Goal: Find specific page/section: Find specific page/section

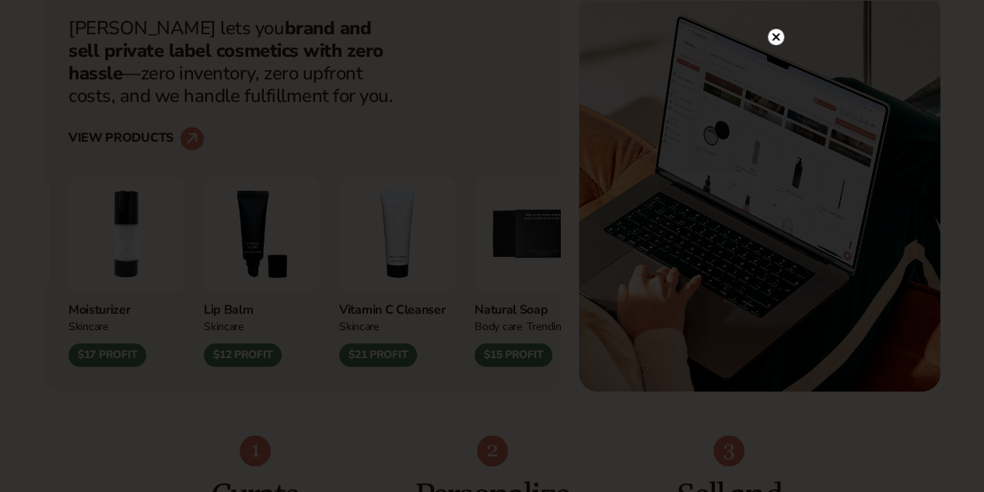
scroll to position [963, 0]
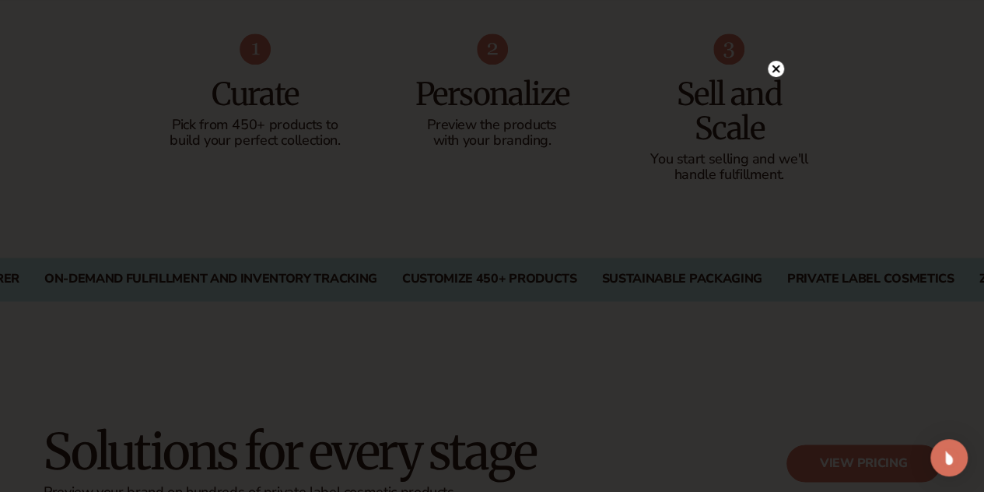
click at [777, 72] on circle at bounding box center [776, 69] width 16 height 16
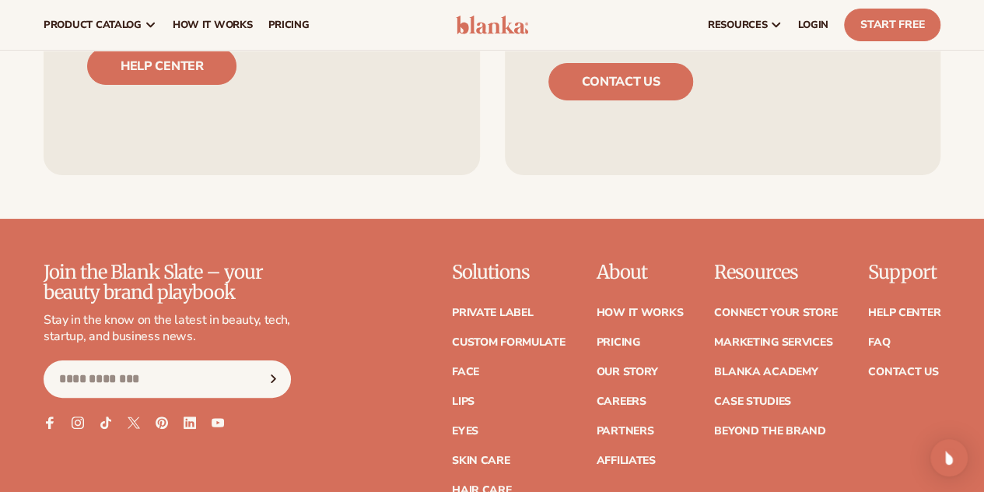
scroll to position [5858, 0]
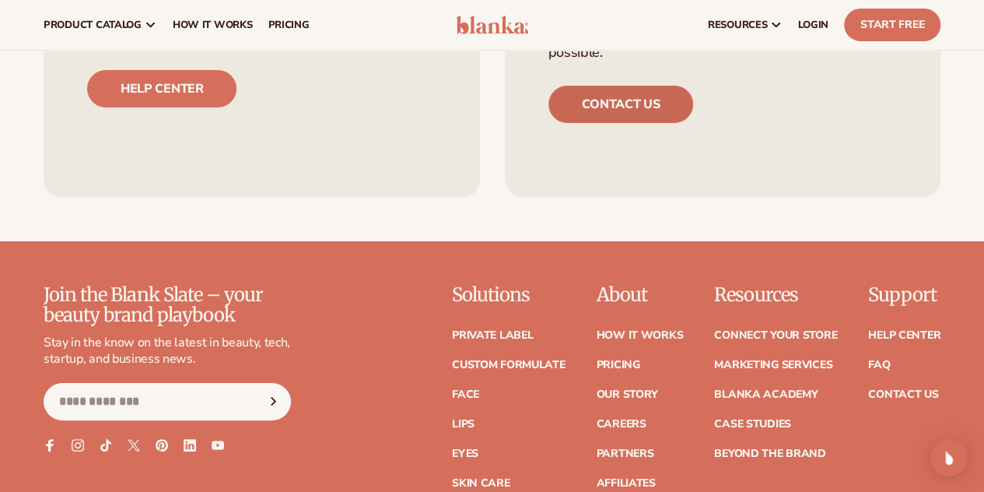
click at [617, 122] on link "Contact us" at bounding box center [622, 104] width 146 height 37
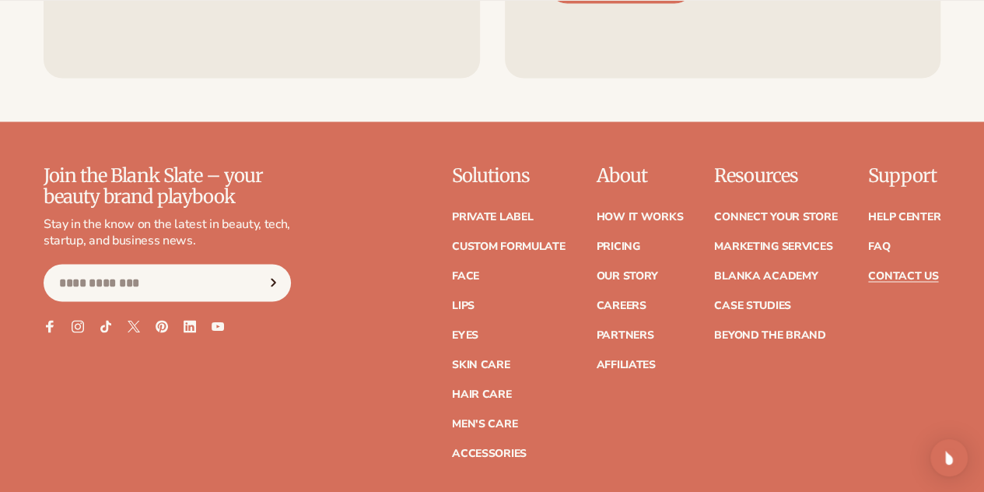
scroll to position [1397, 0]
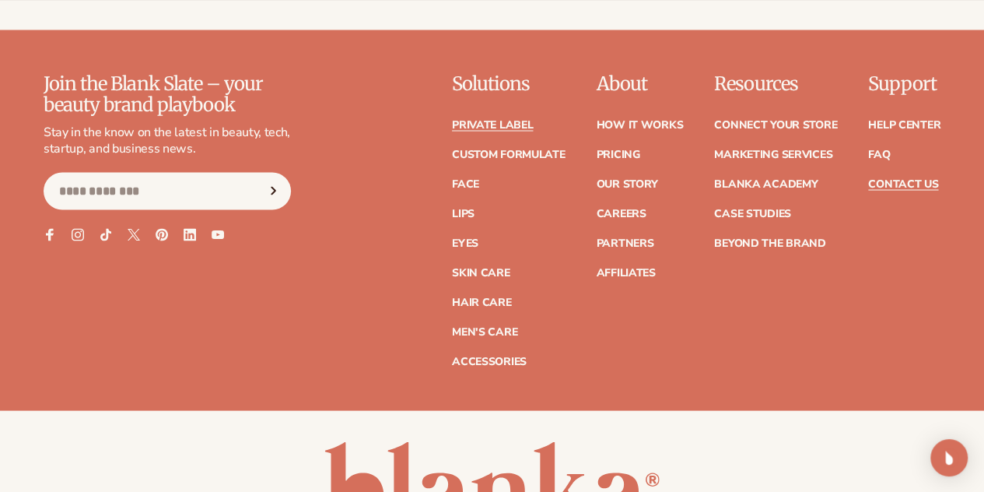
click at [452, 128] on link "Private label" at bounding box center [492, 124] width 81 height 11
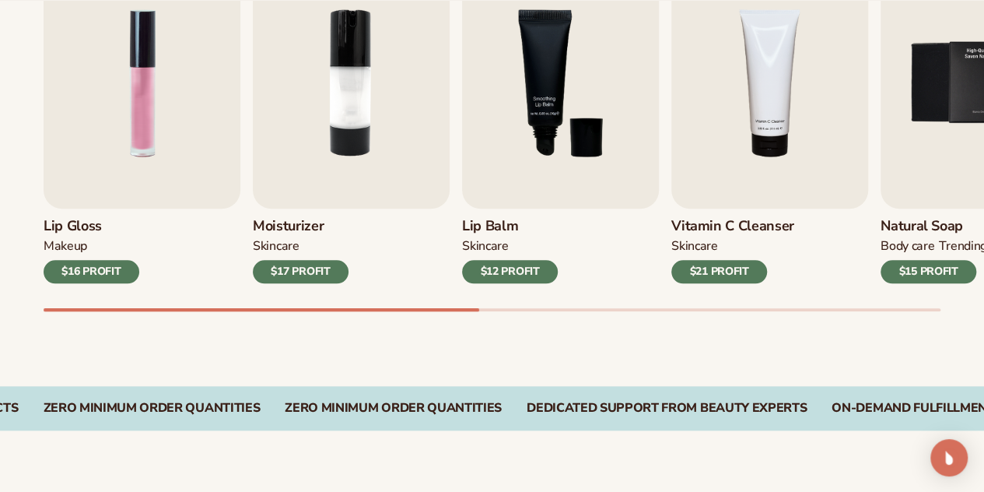
scroll to position [591, 0]
